Goal: Task Accomplishment & Management: Manage account settings

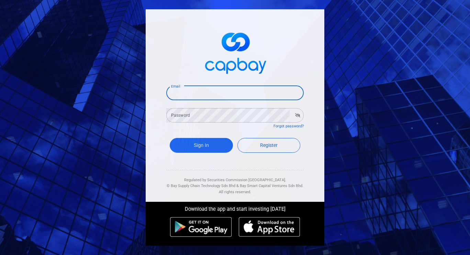
click at [199, 89] on input "Email" at bounding box center [234, 93] width 137 height 14
click at [248, 100] on input "Email" at bounding box center [234, 93] width 137 height 14
type input "[EMAIL_ADDRESS][DOMAIN_NAME]"
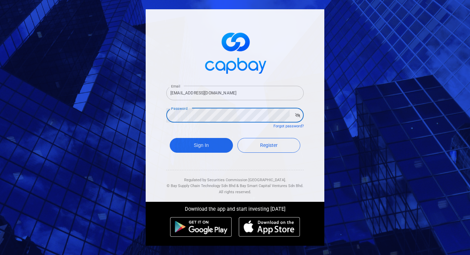
click at [170, 138] on button "Sign In" at bounding box center [201, 145] width 63 height 15
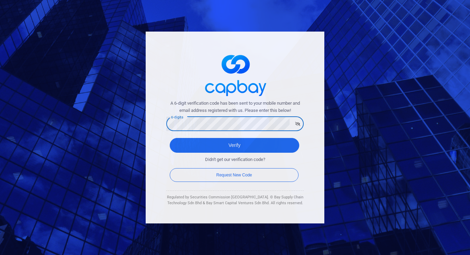
click at [170, 138] on button "Verify" at bounding box center [234, 145] width 129 height 15
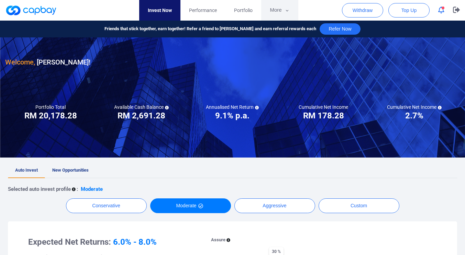
click at [288, 14] on button "More" at bounding box center [279, 10] width 37 height 21
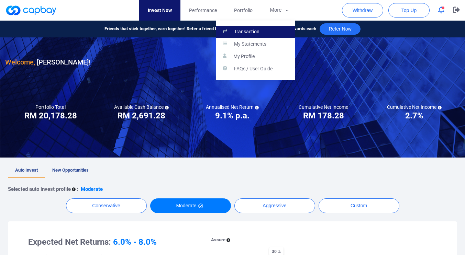
click at [247, 27] on link "Transaction" at bounding box center [255, 32] width 79 height 12
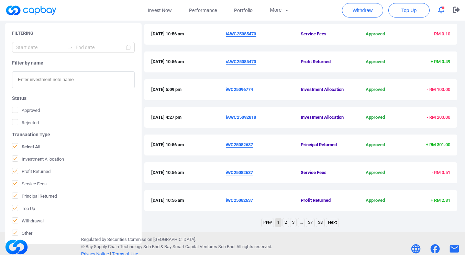
scroll to position [231, 0]
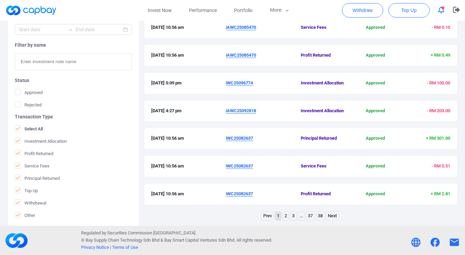
click at [283, 218] on link "2" at bounding box center [286, 216] width 6 height 9
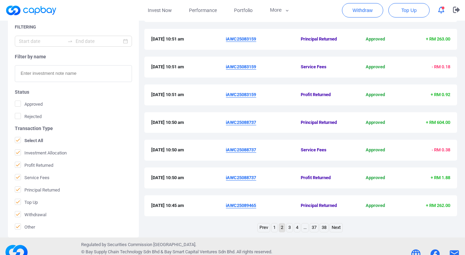
scroll to position [220, 0]
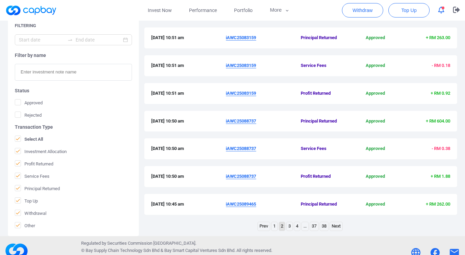
click at [288, 227] on link "3" at bounding box center [289, 226] width 6 height 9
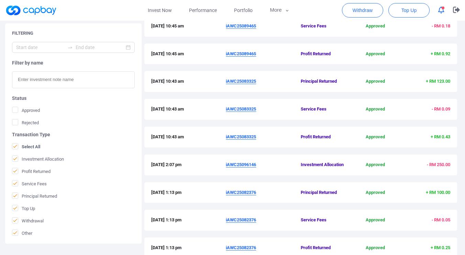
scroll to position [149, 0]
drag, startPoint x: 464, startPoint y: 192, endPoint x: 464, endPoint y: 209, distance: 17.2
click at [464, 209] on div "Filtering Filter by name Status Approved Rejected Transaction Type Select All I…" at bounding box center [232, 149] width 465 height 309
drag, startPoint x: 257, startPoint y: 136, endPoint x: 226, endPoint y: 137, distance: 31.3
click at [226, 137] on u "iAWC25083325" at bounding box center [241, 136] width 30 height 5
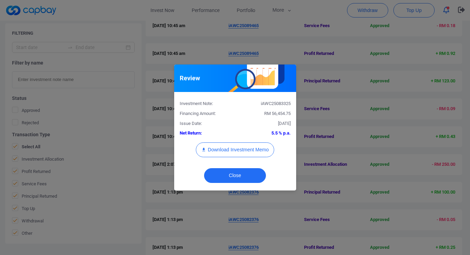
copy u "iAWC25083325"
click at [257, 171] on button "Close" at bounding box center [235, 175] width 62 height 15
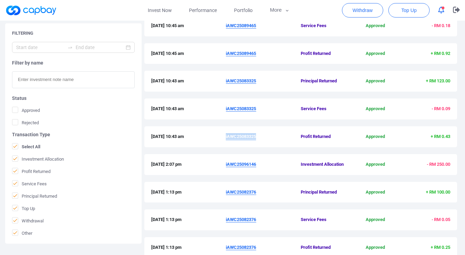
copy u "iAWC25083325"
drag, startPoint x: 257, startPoint y: 53, endPoint x: 225, endPoint y: 54, distance: 32.0
click at [225, 54] on div "[DATE] 10:45 am iAWC25089465 Profit Returned Approved + RM 0.92" at bounding box center [300, 53] width 299 height 7
copy div "iAWC25089465"
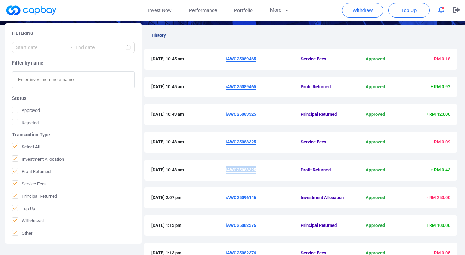
scroll to position [212, 0]
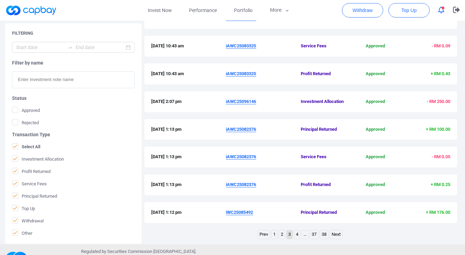
click at [281, 234] on link "2" at bounding box center [282, 234] width 6 height 9
click at [281, 248] on div "Regulated by Securities Commission [GEOGRAPHIC_DATA]. © Bay Supply Chain Techno…" at bounding box center [232, 258] width 303 height 21
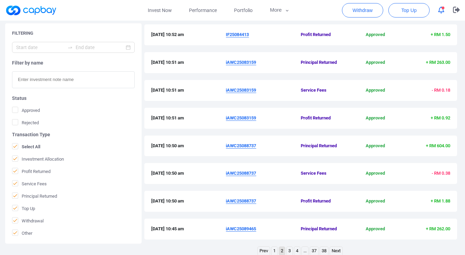
scroll to position [231, 0]
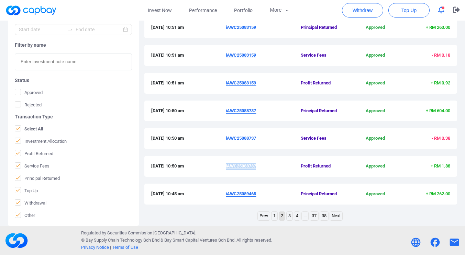
drag, startPoint x: 257, startPoint y: 165, endPoint x: 227, endPoint y: 167, distance: 30.3
click at [227, 167] on span "iAWC25088737" at bounding box center [263, 166] width 75 height 7
copy u "AWC25088737"
click at [267, 176] on div "[DATE] 10:50 am iAWC25088737 Profit Returned Approved + RM 1.88" at bounding box center [300, 166] width 313 height 21
drag, startPoint x: 249, startPoint y: 166, endPoint x: 235, endPoint y: 166, distance: 13.7
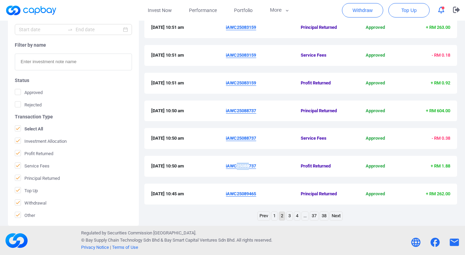
click at [235, 166] on u "iAWC25088737" at bounding box center [241, 165] width 30 height 5
drag, startPoint x: 261, startPoint y: 165, endPoint x: 253, endPoint y: 166, distance: 7.9
click at [253, 166] on span "iAWC25088737" at bounding box center [263, 166] width 75 height 7
click at [263, 182] on div "[DATE] 10:50 am iAWC25088737 Profit Returned Approved + RM 1.88" at bounding box center [300, 170] width 313 height 28
drag, startPoint x: 257, startPoint y: 165, endPoint x: 226, endPoint y: 167, distance: 30.6
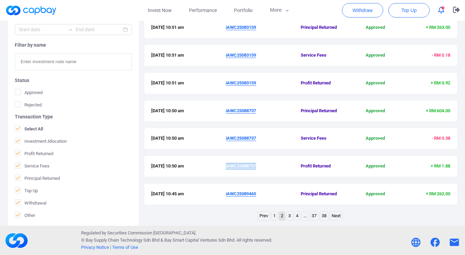
click at [226, 167] on u "iAWC25088737" at bounding box center [241, 165] width 30 height 5
copy u "iAWC25088737"
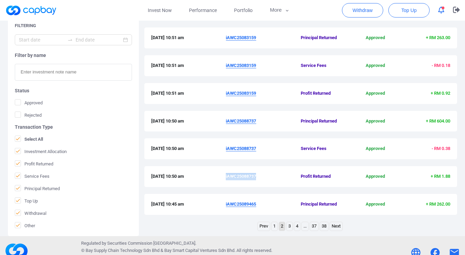
scroll to position [220, 0]
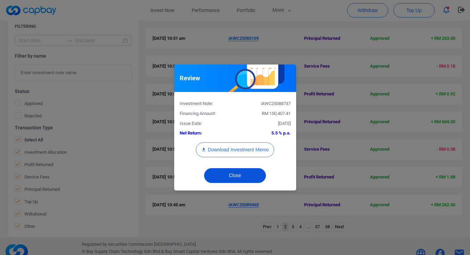
click at [252, 174] on button "Close" at bounding box center [235, 175] width 62 height 15
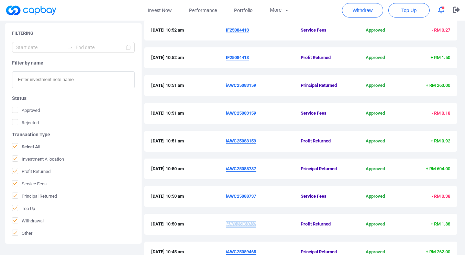
scroll to position [178, 0]
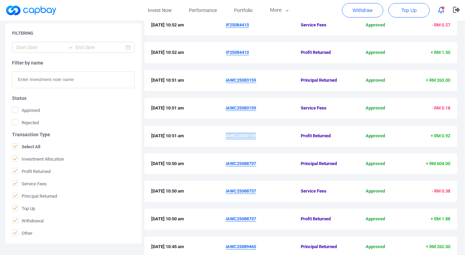
drag, startPoint x: 257, startPoint y: 136, endPoint x: 231, endPoint y: 141, distance: 26.5
click at [226, 135] on u "iAWC25083159" at bounding box center [241, 135] width 30 height 5
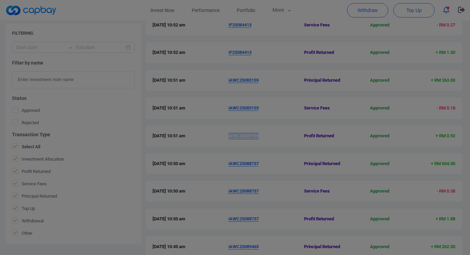
copy u "iAWC25083159"
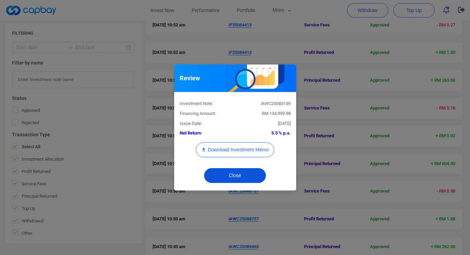
click at [256, 174] on button "Close" at bounding box center [235, 175] width 62 height 15
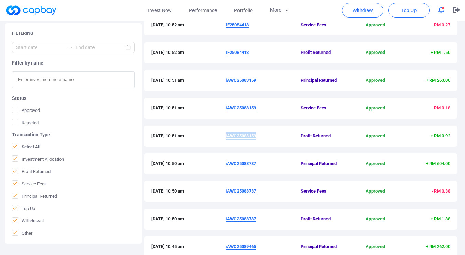
copy u "iAWC25083159"
drag, startPoint x: 250, startPoint y: 52, endPoint x: 226, endPoint y: 51, distance: 24.1
click at [226, 51] on u "IF25084413" at bounding box center [237, 52] width 23 height 5
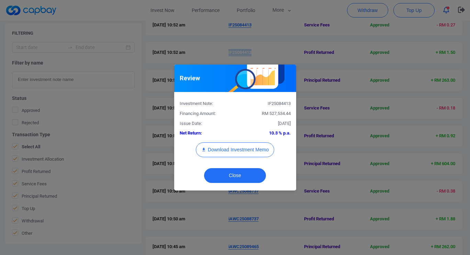
copy u "IF25084413"
click at [249, 175] on button "Close" at bounding box center [235, 175] width 62 height 15
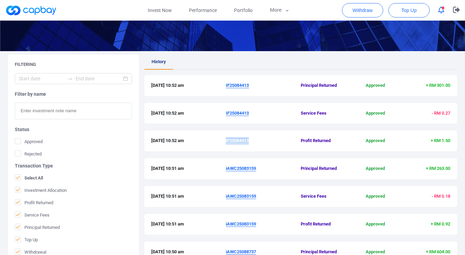
scroll to position [231, 0]
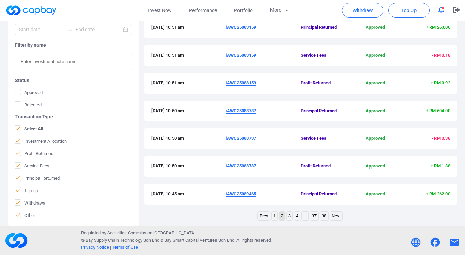
click at [274, 218] on link "1" at bounding box center [274, 216] width 6 height 9
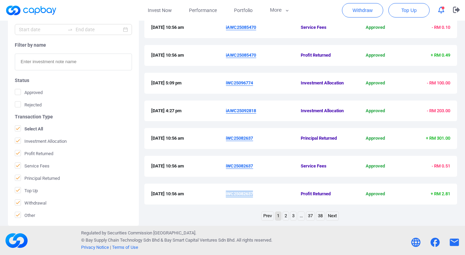
drag, startPoint x: 255, startPoint y: 196, endPoint x: 226, endPoint y: 195, distance: 28.9
click at [226, 195] on span "iWC25082637" at bounding box center [263, 194] width 75 height 7
copy u "iWC25082637"
drag, startPoint x: 258, startPoint y: 111, endPoint x: 226, endPoint y: 111, distance: 31.6
click at [226, 111] on span "iAWC25092818" at bounding box center [263, 110] width 75 height 7
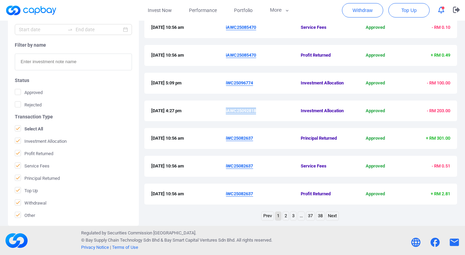
copy u "iAWC25092818"
drag, startPoint x: 256, startPoint y: 85, endPoint x: 226, endPoint y: 84, distance: 29.9
click at [226, 84] on span "iWC25096774" at bounding box center [263, 83] width 75 height 7
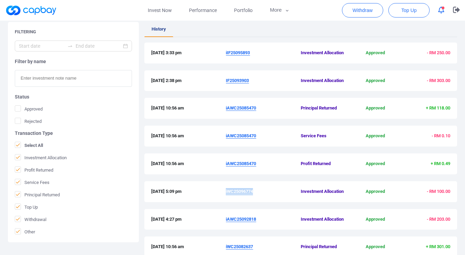
scroll to position [122, 0]
drag, startPoint x: 258, startPoint y: 165, endPoint x: 226, endPoint y: 167, distance: 31.3
click at [226, 167] on span "iAWC25085470" at bounding box center [263, 164] width 75 height 7
click at [271, 178] on div "[DATE] 10:56 am iAWC25085470 Profit Returned Approved + RM 0.49" at bounding box center [300, 168] width 313 height 28
click at [265, 177] on div "[DATE] 10:56 am iAWC25085470 Profit Returned Approved + RM 0.49" at bounding box center [300, 168] width 313 height 28
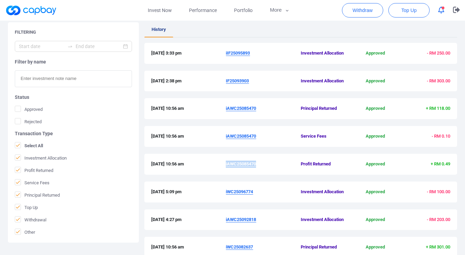
drag, startPoint x: 259, startPoint y: 163, endPoint x: 226, endPoint y: 164, distance: 32.6
click at [226, 164] on span "iAWC25085470" at bounding box center [263, 164] width 75 height 7
drag, startPoint x: 251, startPoint y: 81, endPoint x: 226, endPoint y: 83, distance: 25.6
click at [226, 83] on span "IF25093903" at bounding box center [263, 81] width 75 height 7
drag, startPoint x: 230, startPoint y: 54, endPoint x: 226, endPoint y: 53, distance: 3.9
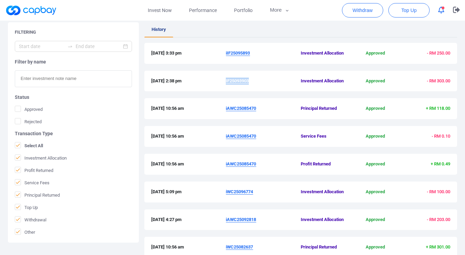
click at [225, 53] on div "[DATE] 3:33 pm iIF25095893 Investment Allocation Approved - RM 250.00" at bounding box center [300, 53] width 299 height 7
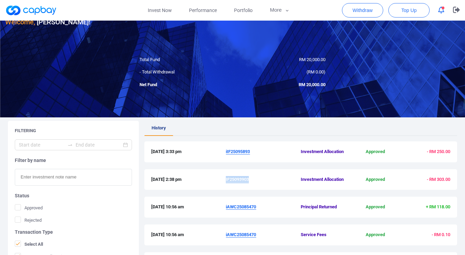
scroll to position [22, 0]
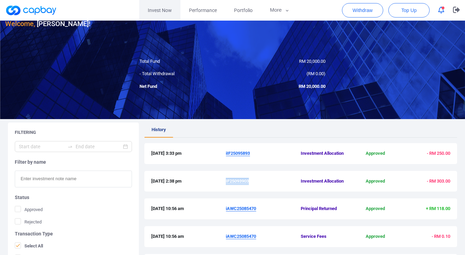
click at [159, 9] on link "Invest Now" at bounding box center [159, 10] width 41 height 21
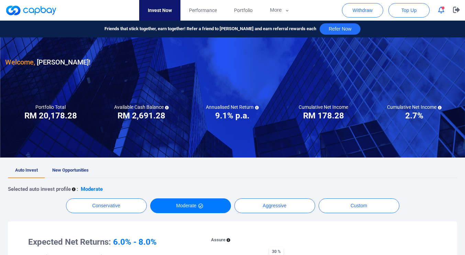
click at [439, 10] on icon "button" at bounding box center [441, 10] width 6 height 7
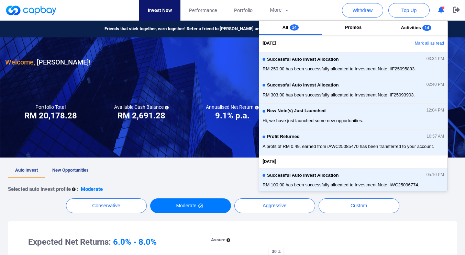
click at [416, 43] on button "Mark all as read" at bounding box center [410, 44] width 74 height 12
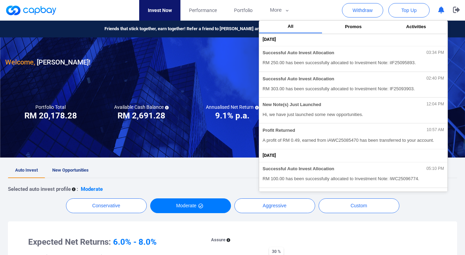
click at [416, 43] on div "[DATE]" at bounding box center [354, 39] width 185 height 7
click at [457, 7] on icon "button" at bounding box center [456, 10] width 7 height 7
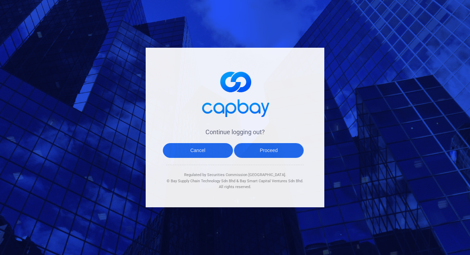
click at [264, 152] on button "Proceed" at bounding box center [269, 150] width 70 height 15
